Goal: Information Seeking & Learning: Learn about a topic

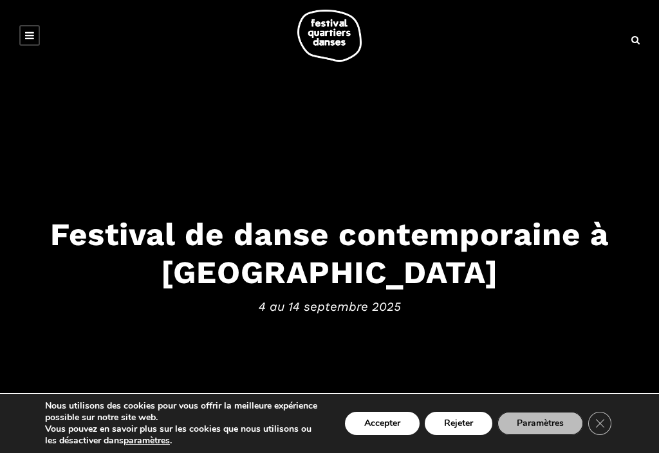
click at [392, 428] on button "Accepter" at bounding box center [382, 423] width 75 height 23
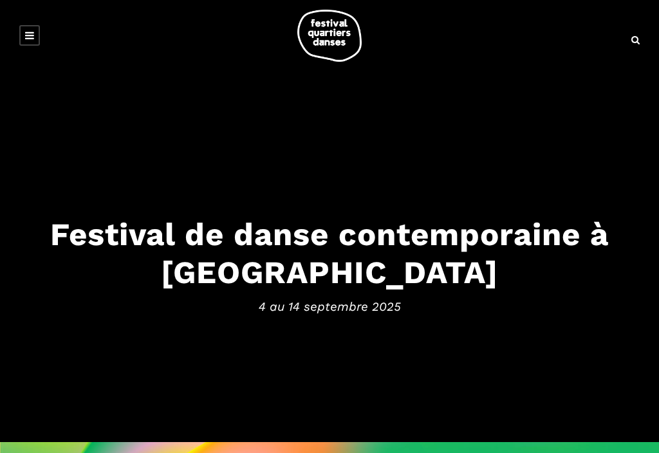
click at [32, 33] on icon at bounding box center [29, 35] width 9 height 10
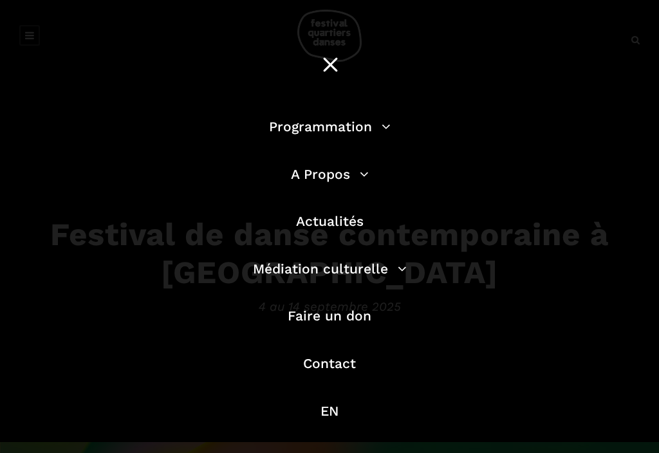
click at [391, 120] on li "Programmation Billetterie 2025 Programmation Gratuite Calendrier du Festival Le…" at bounding box center [329, 133] width 367 height 35
click at [389, 123] on link "Programmation" at bounding box center [330, 126] width 122 height 16
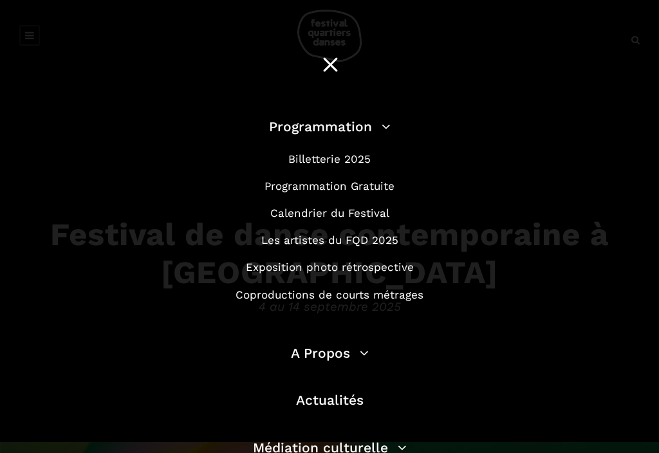
click at [359, 186] on link "Programmation Gratuite" at bounding box center [329, 186] width 130 height 13
